Goal: Information Seeking & Learning: Learn about a topic

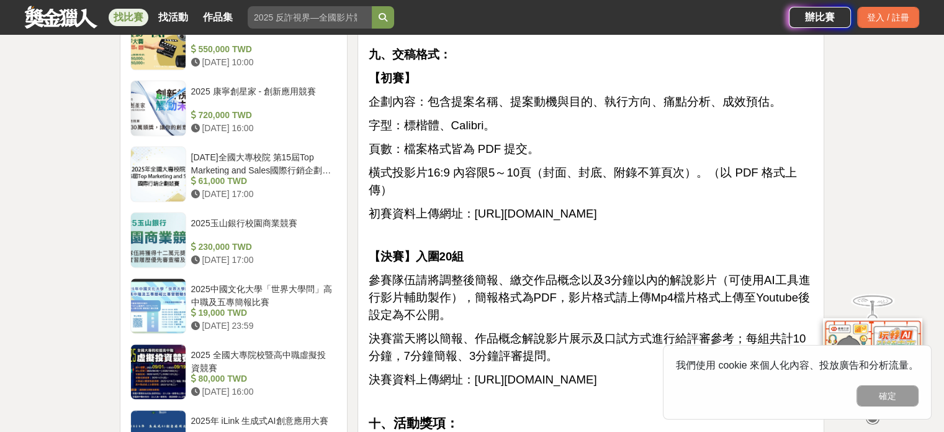
scroll to position [1490, 0]
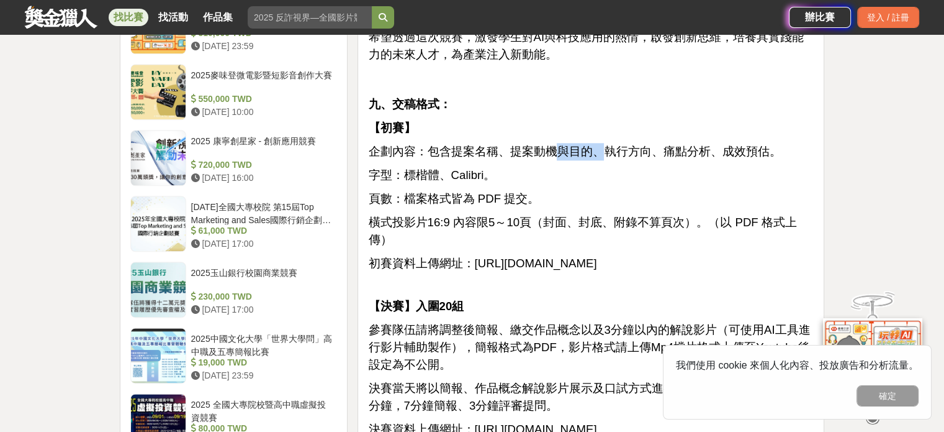
drag, startPoint x: 551, startPoint y: 138, endPoint x: 604, endPoint y: 140, distance: 52.2
click at [603, 145] on span "企劃內容：包含提案名稱、提案動機與目的、執行方向、痛點分析、成效預估。" at bounding box center [574, 151] width 413 height 13
click at [612, 145] on span "企劃內容：包含提案名稱、提案動機與目的、執行方向、痛點分析、成效預估。" at bounding box center [574, 151] width 413 height 13
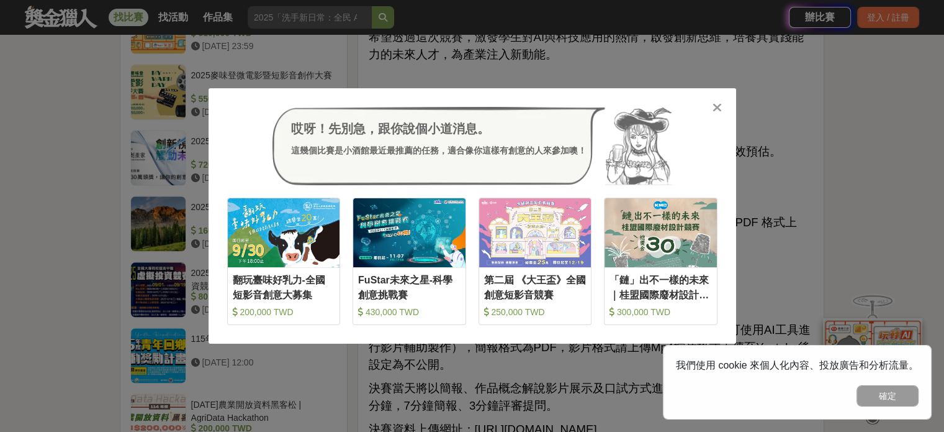
click at [720, 104] on icon at bounding box center [717, 107] width 9 height 12
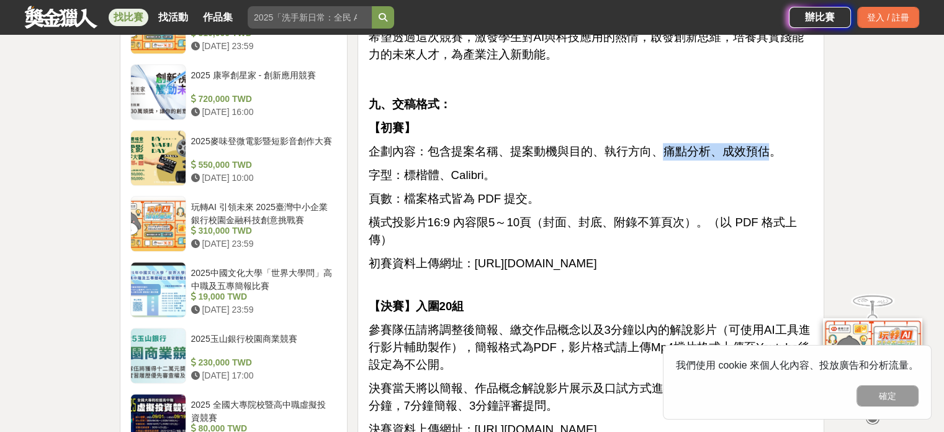
drag, startPoint x: 661, startPoint y: 126, endPoint x: 765, endPoint y: 129, distance: 104.3
click at [765, 145] on span "企劃內容：包含提案名稱、提案動機與目的、執行方向、痛點分析、成效預估。" at bounding box center [574, 151] width 413 height 13
copy span "痛點分析、成效預估"
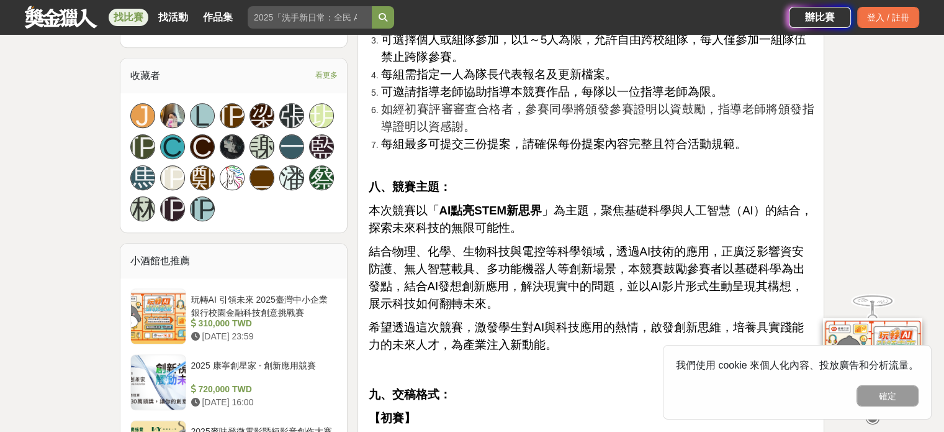
scroll to position [1200, 0]
drag, startPoint x: 603, startPoint y: 191, endPoint x: 718, endPoint y: 194, distance: 114.9
click at [713, 204] on span "本次競賽以「 AI點亮STEM新思界 」為主題，聚焦基礎科學與人工智慧（AI）的結合，探索未來科技的無限可能性。" at bounding box center [590, 219] width 444 height 30
drag, startPoint x: 425, startPoint y: 235, endPoint x: 626, endPoint y: 243, distance: 201.3
click at [569, 245] on span "結合物理、化學、生物科技與電控等科學領域，透過AI技術的應用，正廣泛影響資安防護、無人智慧載具、多功能機器人等創新場景，本競賽鼓勵參賽者以基礎科學為出發點，結…" at bounding box center [586, 277] width 437 height 65
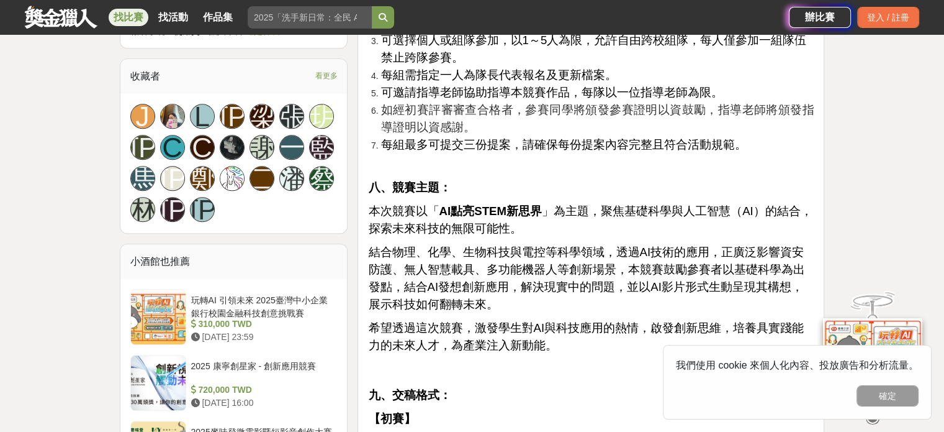
click at [663, 245] on span "結合物理、化學、生物科技與電控等科學領域，透過AI技術的應用，正廣泛影響資安防護、無人智慧載具、多功能機器人等創新場景，本競賽鼓勵參賽者以基礎科學為出發點，結…" at bounding box center [586, 277] width 437 height 65
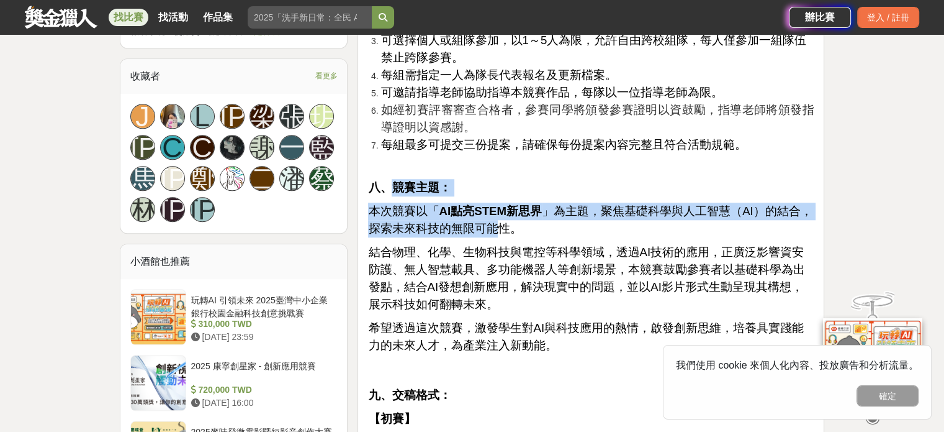
drag, startPoint x: 436, startPoint y: 191, endPoint x: 509, endPoint y: 220, distance: 78.3
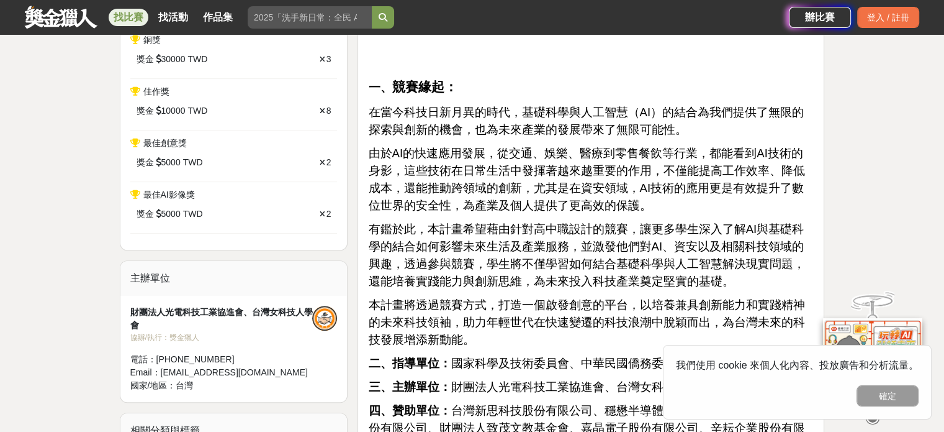
scroll to position [656, 0]
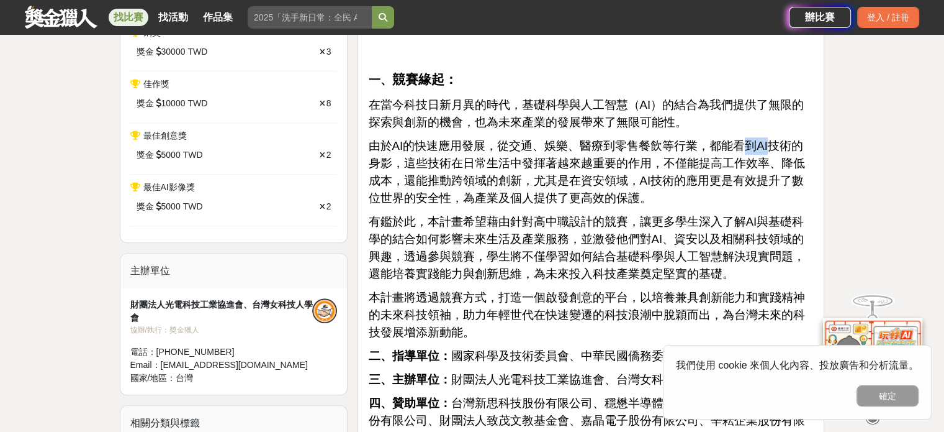
click at [761, 151] on span "由於AI的快速應用發展，從交通、娛樂、醫療到零售餐飲等行業，都能看到AI技術的身影，這些技術在日常生活中發揮著越來越重要的作用，不僅能提高工作效率、降低成本，…" at bounding box center [586, 171] width 437 height 65
click at [579, 157] on span "由於AI的快速應用發展，從交通、娛樂、醫療到零售餐飲等行業，都能看到AI技術的身影，這些技術在日常生活中發揮著越來越重要的作用，不僅能提高工作效率、降低成本，…" at bounding box center [586, 171] width 437 height 65
drag, startPoint x: 548, startPoint y: 178, endPoint x: 633, endPoint y: 183, distance: 85.2
click at [633, 183] on span "由於AI的快速應用發展，從交通、娛樂、醫療到零售餐飲等行業，都能看到AI技術的身影，這些技術在日常生活中發揮著越來越重要的作用，不僅能提高工作效率、降低成本，…" at bounding box center [586, 171] width 437 height 65
drag, startPoint x: 690, startPoint y: 183, endPoint x: 712, endPoint y: 183, distance: 21.1
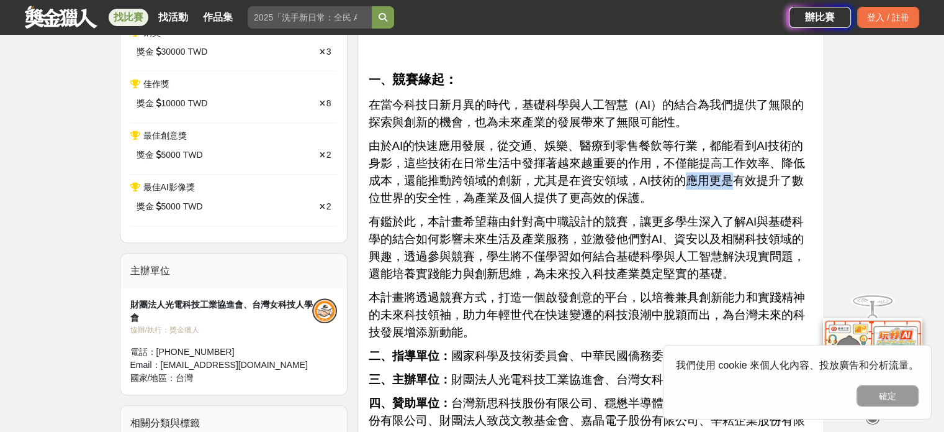
click at [712, 183] on span "由於AI的快速應用發展，從交通、娛樂、醫療到零售餐飲等行業，都能看到AI技術的身影，這些技術在日常生活中發揮著越來越重要的作用，不僅能提高工作效率、降低成本，…" at bounding box center [586, 171] width 437 height 65
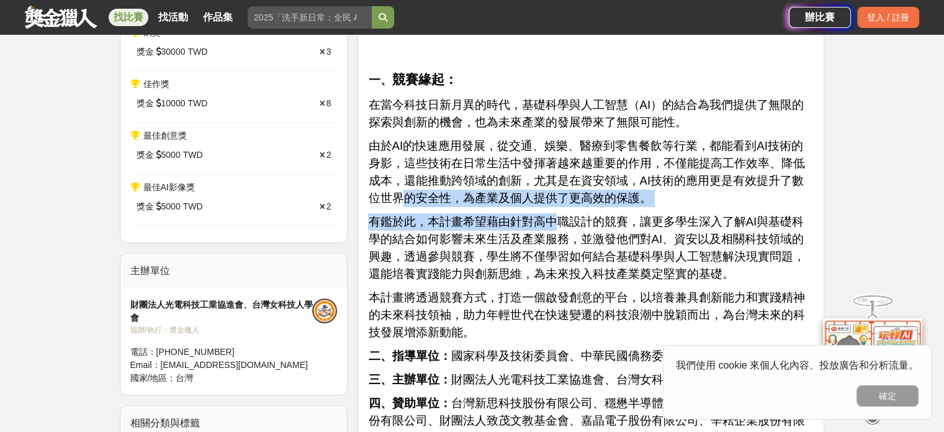
drag, startPoint x: 378, startPoint y: 197, endPoint x: 558, endPoint y: 215, distance: 181.6
click at [600, 191] on span "由於AI的快速應用發展，從交通、娛樂、醫療到零售餐飲等行業，都能看到AI技術的身影，這些技術在日常生活中發揮著越來越重要的作用，不僅能提高工作效率、降低成本，…" at bounding box center [586, 171] width 437 height 65
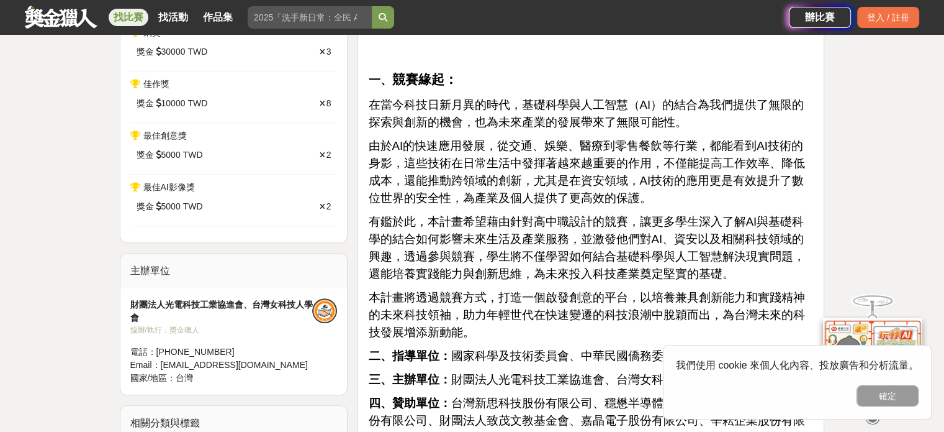
click at [594, 223] on span "有鑑於此，本計畫希望藉由針對高中職設計的競賽，讓更多學生深入了解AI與基礎科學的結合如何影響未來生活及產業服務，並激發他們對AI、資安以及相關科技領域的興趣，…" at bounding box center [586, 247] width 437 height 65
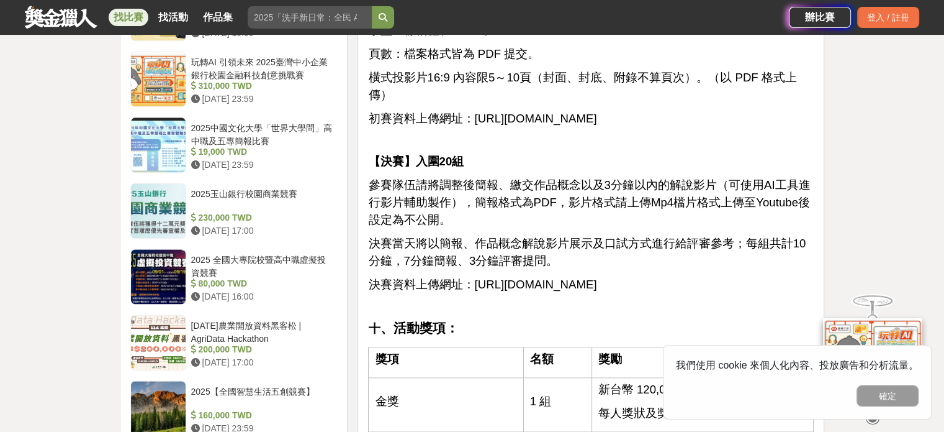
scroll to position [1711, 0]
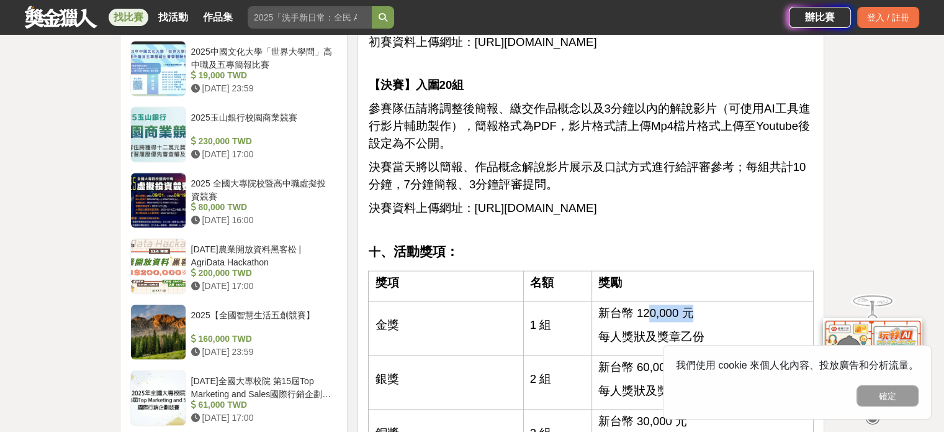
drag, startPoint x: 646, startPoint y: 314, endPoint x: 689, endPoint y: 315, distance: 42.2
click at [689, 315] on span "新台幣 120,000 元" at bounding box center [647, 312] width 96 height 13
click at [677, 312] on span "新台幣 120,000 元" at bounding box center [647, 312] width 96 height 13
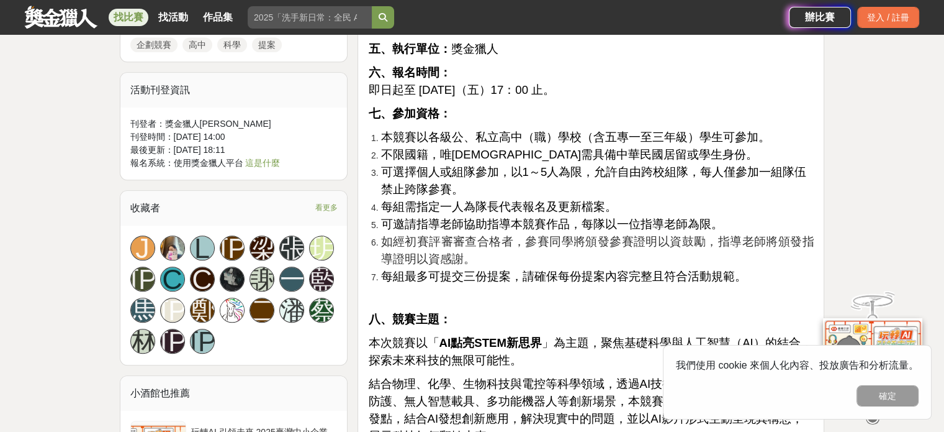
scroll to position [1070, 0]
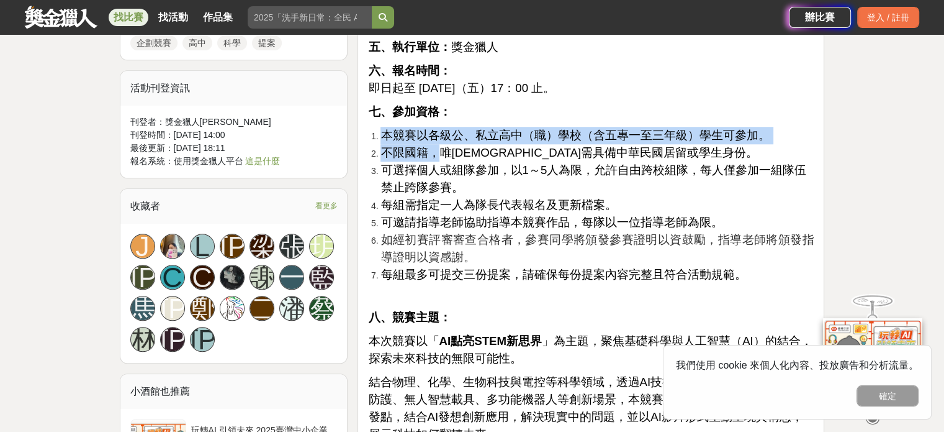
drag, startPoint x: 381, startPoint y: 116, endPoint x: 436, endPoint y: 144, distance: 61.9
click at [436, 128] on ol "本競賽以各級公、私立高中（職）學校（含五專一至三年級）學生可參加。 不限國籍，唯外籍人士需具備中華民國居留或學生身份。 可選擇個人或組隊參加，以1～5人為限，…" at bounding box center [591, 205] width 446 height 156
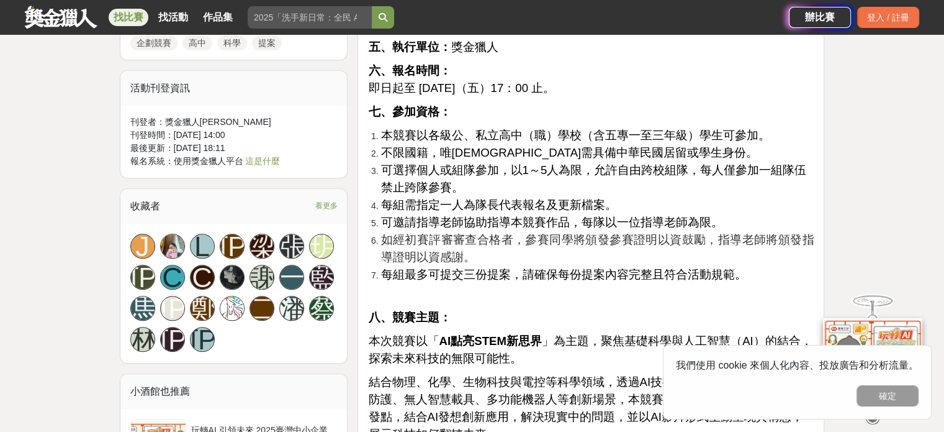
drag, startPoint x: 435, startPoint y: 152, endPoint x: 435, endPoint y: 171, distance: 19.2
click at [435, 163] on span "可選擇個人或組隊參加，以1～5人為限，允許自由跨校組隊，每人僅參加一組隊伍禁止跨隊參賽。" at bounding box center [594, 178] width 426 height 30
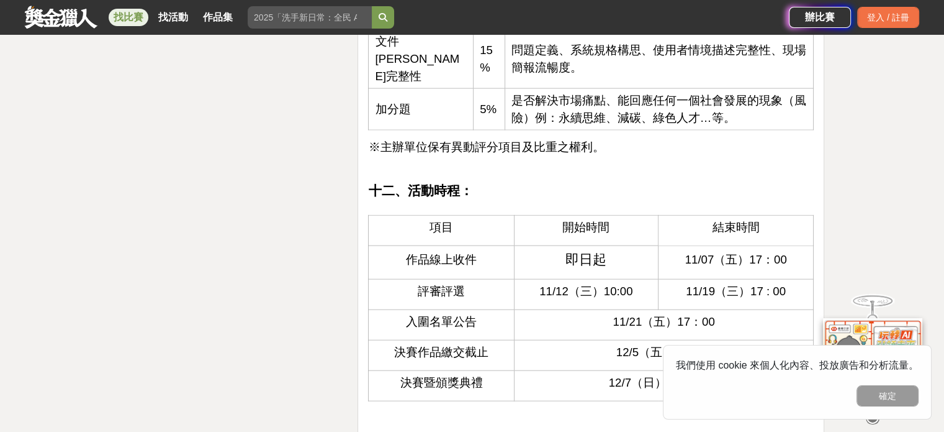
scroll to position [2797, 0]
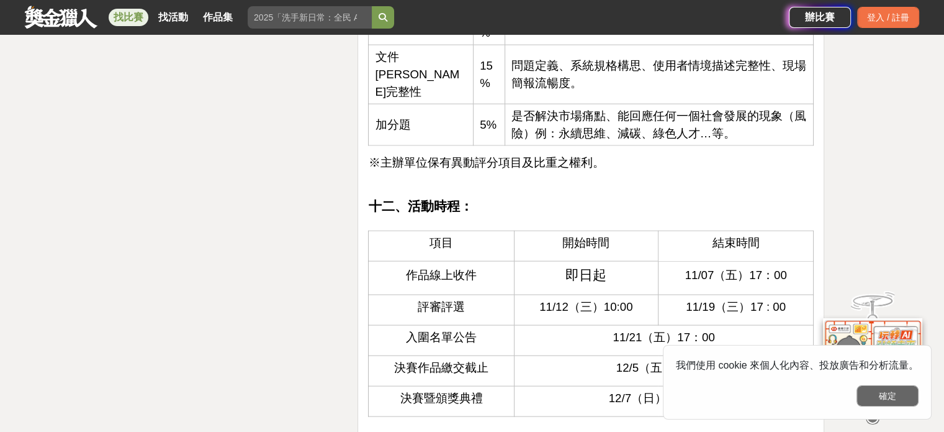
click at [877, 391] on button "確定" at bounding box center [888, 395] width 62 height 21
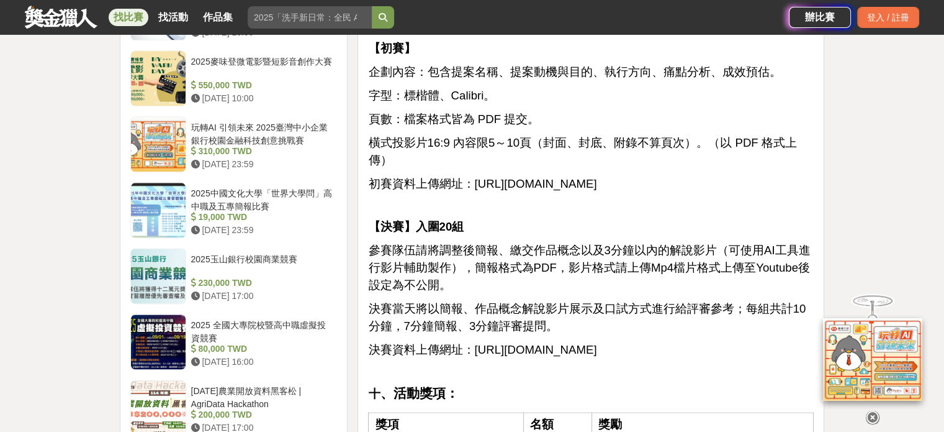
scroll to position [1577, 0]
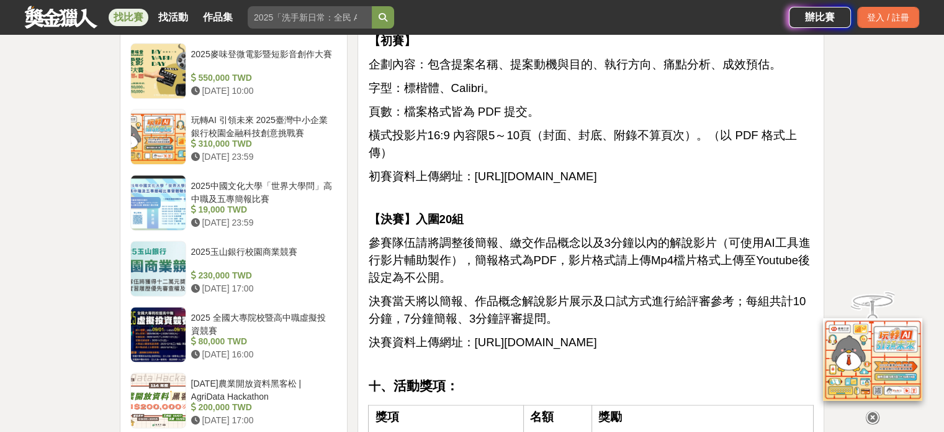
click at [474, 335] on span "[URL][DOMAIN_NAME]" at bounding box center [535, 341] width 122 height 13
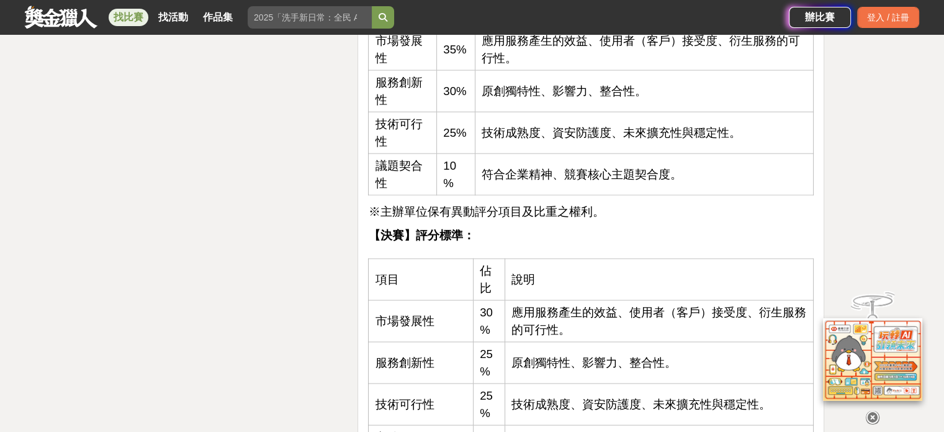
scroll to position [2322, 0]
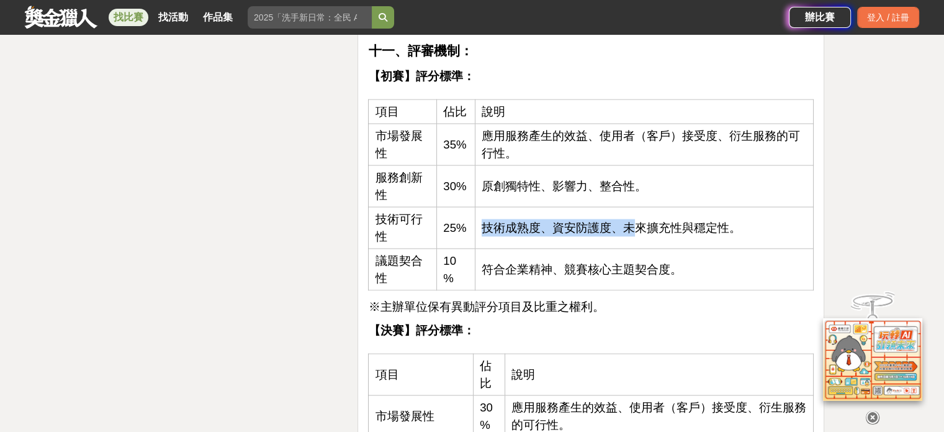
drag, startPoint x: 482, startPoint y: 218, endPoint x: 668, endPoint y: 223, distance: 185.7
click at [646, 223] on span "技術成熟度、資安防護度、未來擴充性與穩定性。" at bounding box center [612, 226] width 260 height 13
drag, startPoint x: 683, startPoint y: 223, endPoint x: 700, endPoint y: 224, distance: 16.8
click at [686, 224] on span "技術成熟度、資安防護度、未來擴充性與穩定性。" at bounding box center [612, 226] width 260 height 13
click at [602, 233] on td "技術成熟度、資安防護度、未來擴充性與穩定性。" at bounding box center [644, 227] width 339 height 42
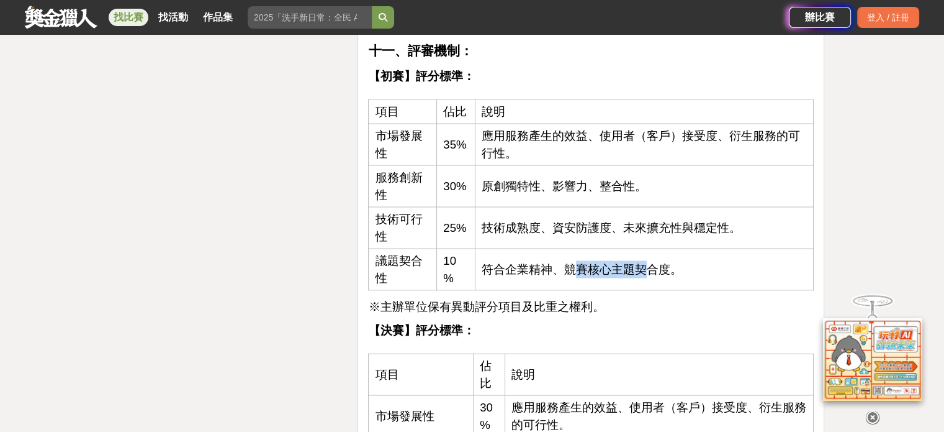
drag, startPoint x: 594, startPoint y: 266, endPoint x: 649, endPoint y: 268, distance: 55.3
click at [649, 268] on span "符合企業精神、競賽核心主題契合度。" at bounding box center [582, 268] width 201 height 13
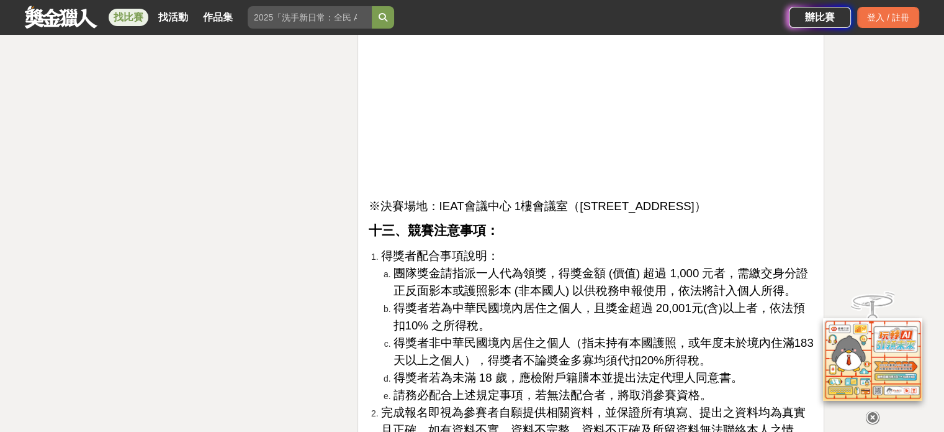
scroll to position [3233, 0]
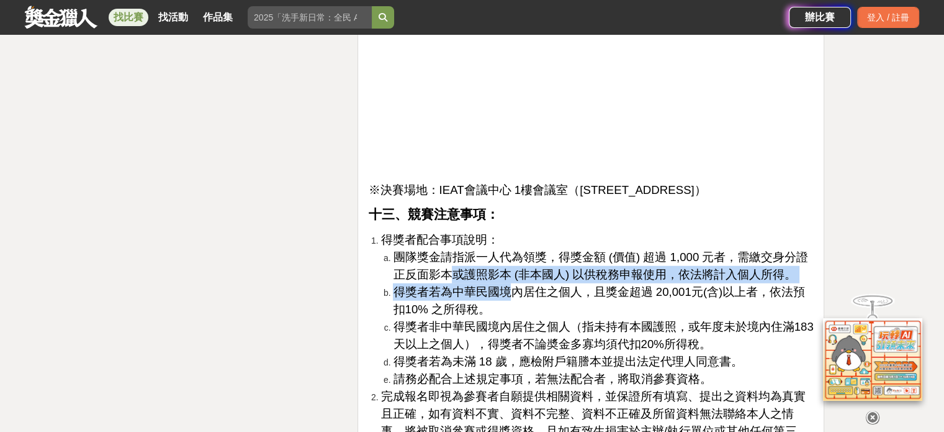
drag, startPoint x: 445, startPoint y: 255, endPoint x: 509, endPoint y: 263, distance: 63.8
click at [509, 263] on ol "團隊獎金請指派一人代為領獎，得獎金額 (價值) 超過 1,000 元者，需繳交身分證正反面影本或護照影本 (非本國人) 以供稅務申報使用，依法將計入個人所得。…" at bounding box center [597, 317] width 433 height 139
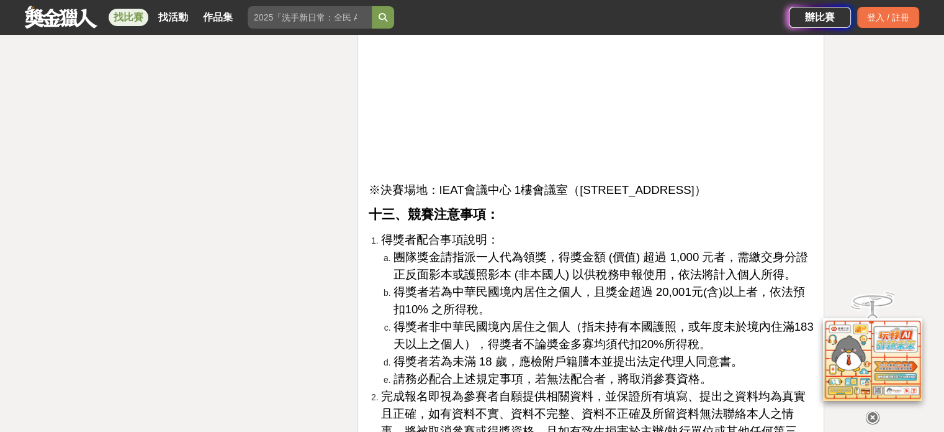
click at [522, 283] on li "得獎者若為中華民國境內居住之個人，且獎金超過 20,001元(含)以上者，依法預扣10% 之所得稅。" at bounding box center [603, 300] width 421 height 35
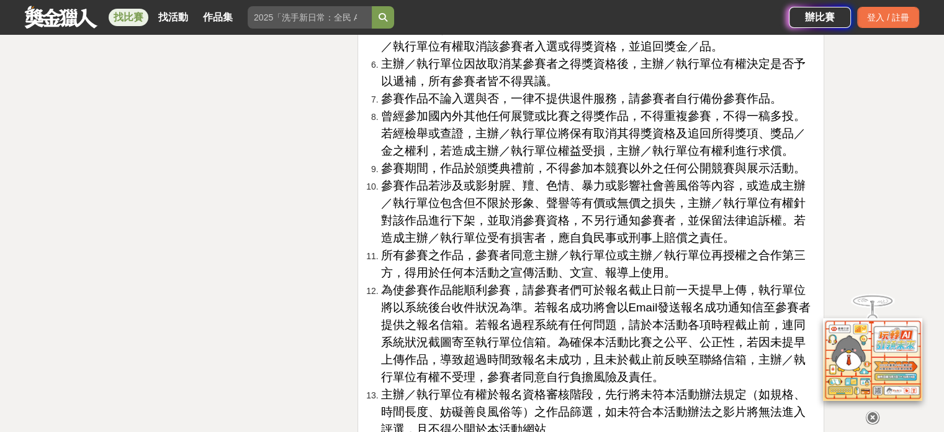
scroll to position [3791, 0]
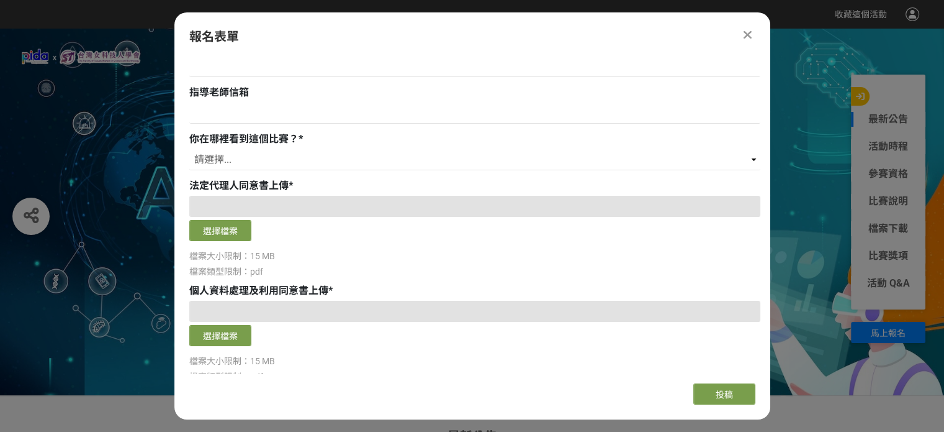
scroll to position [910, 0]
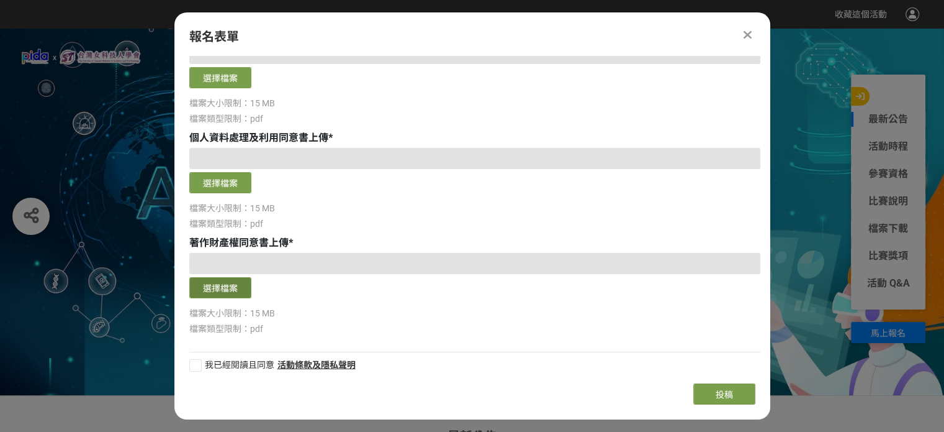
click at [219, 297] on button "選擇檔案" at bounding box center [220, 287] width 62 height 21
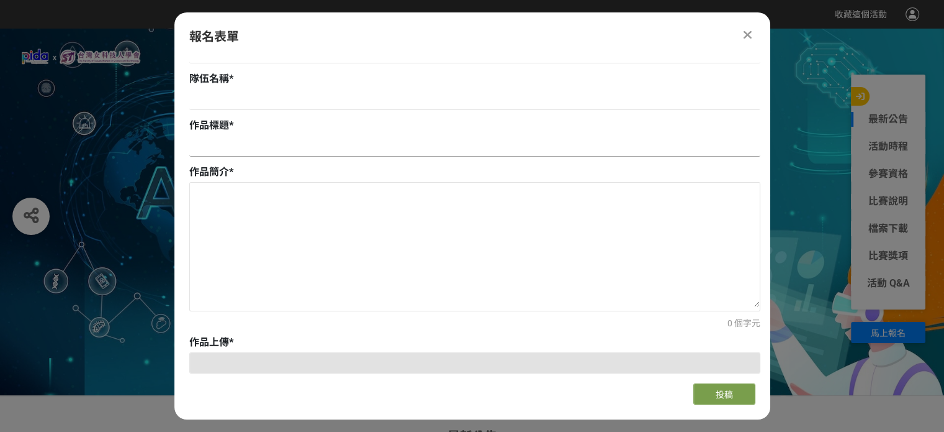
scroll to position [289, 0]
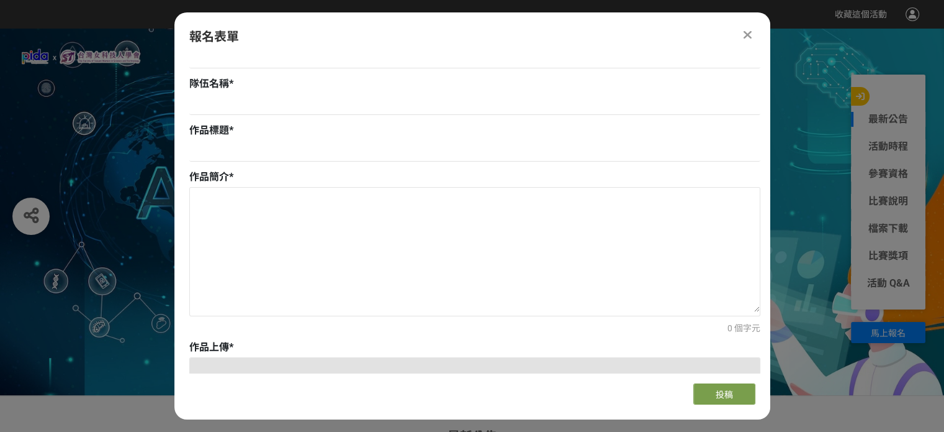
click at [741, 32] on div at bounding box center [748, 34] width 15 height 15
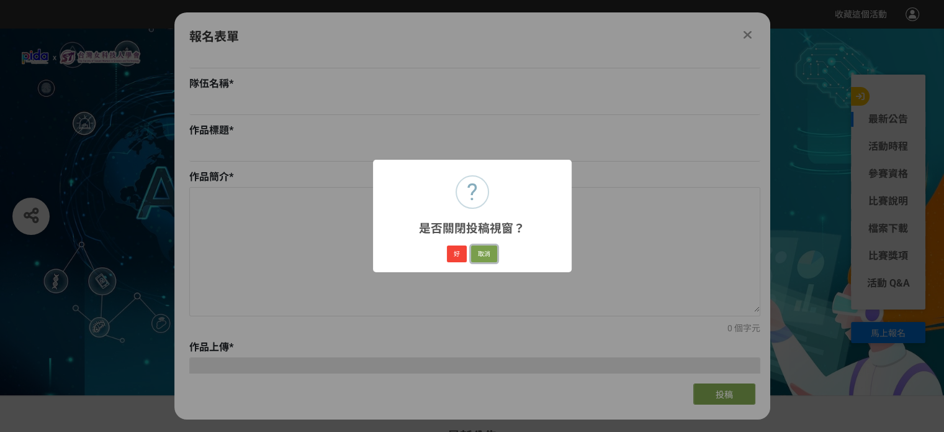
drag, startPoint x: 479, startPoint y: 258, endPoint x: 490, endPoint y: 258, distance: 11.2
click at [480, 258] on button "取消" at bounding box center [484, 253] width 26 height 17
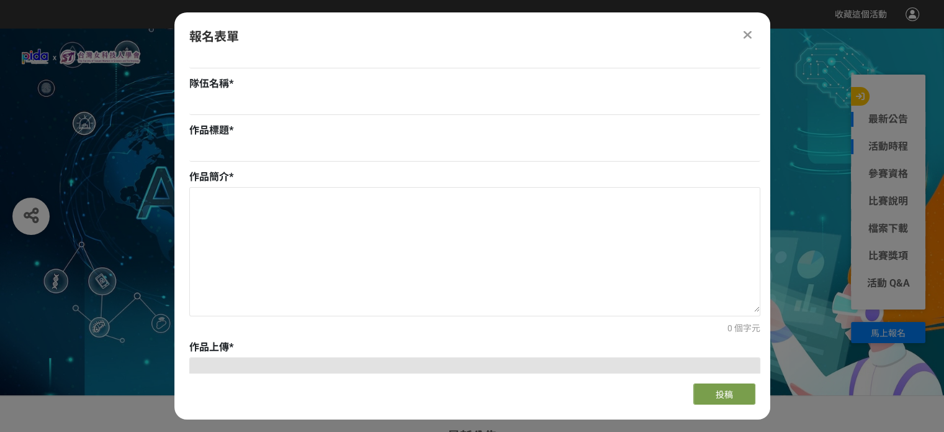
click at [887, 148] on link "活動時程" at bounding box center [888, 146] width 75 height 15
click at [887, 143] on link "活動時程" at bounding box center [888, 146] width 75 height 15
click at [884, 174] on link "參賽資格" at bounding box center [888, 173] width 75 height 15
click at [884, 202] on link "比賽說明" at bounding box center [888, 201] width 75 height 15
click at [887, 278] on link "活動 Q&A" at bounding box center [888, 283] width 75 height 15
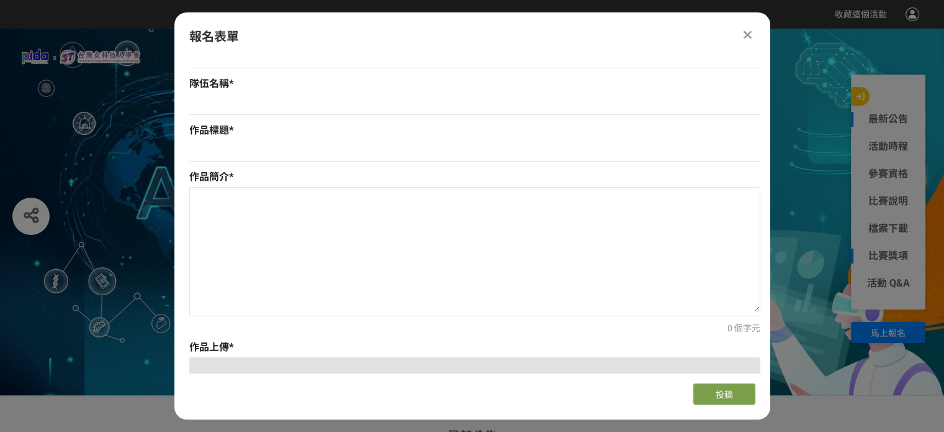
click at [889, 251] on link "比賽獎項" at bounding box center [888, 255] width 75 height 15
